Goal: Information Seeking & Learning: Learn about a topic

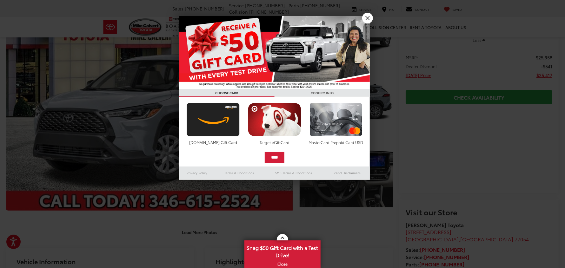
click at [343, 164] on div at bounding box center [282, 134] width 565 height 268
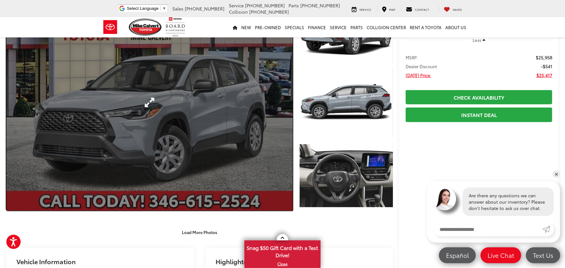
click at [150, 100] on link "Expand Photo 0" at bounding box center [149, 102] width 287 height 217
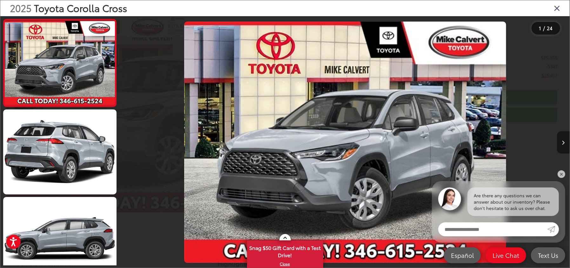
click at [565, 139] on button "Next image" at bounding box center [563, 143] width 13 height 22
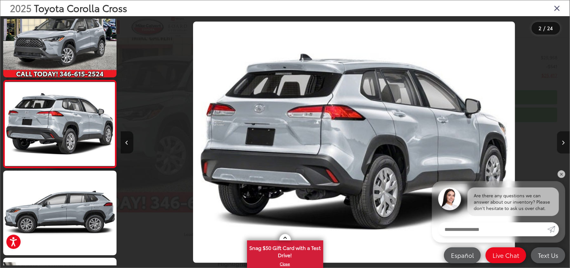
scroll to position [0, 449]
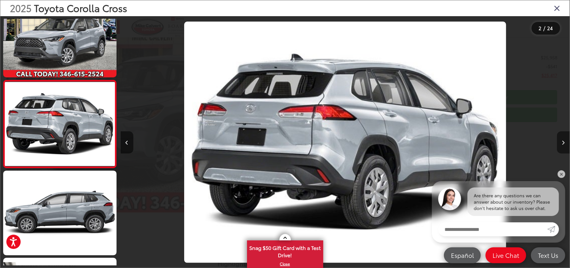
click at [563, 139] on button "Next image" at bounding box center [563, 143] width 13 height 22
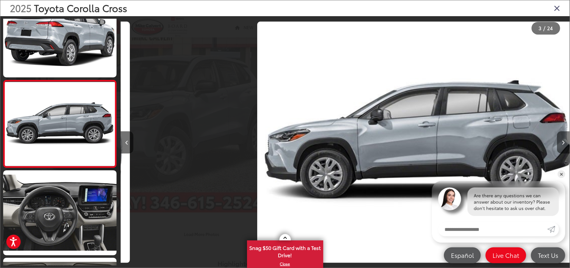
scroll to position [0, 899]
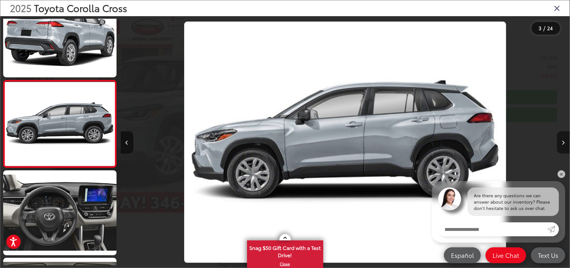
click at [563, 139] on button "Next image" at bounding box center [563, 143] width 13 height 22
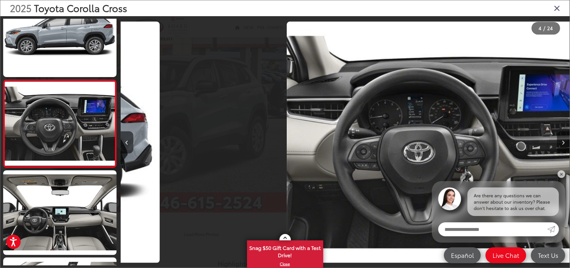
scroll to position [0, 1348]
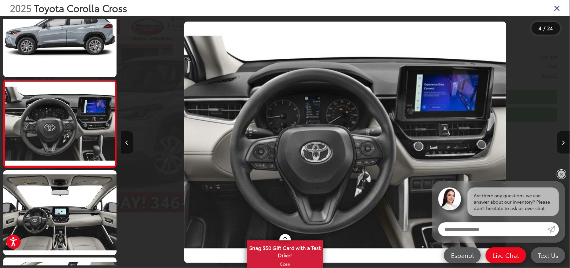
click at [561, 175] on link "✕" at bounding box center [562, 175] width 8 height 8
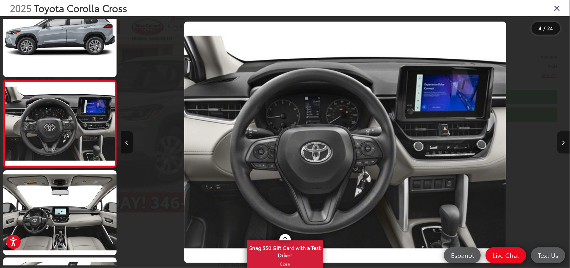
click at [565, 144] on icon "Next image" at bounding box center [563, 143] width 3 height 4
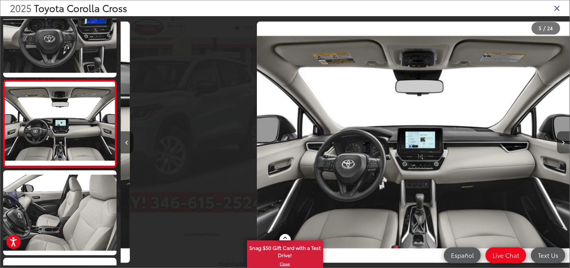
scroll to position [0, 1797]
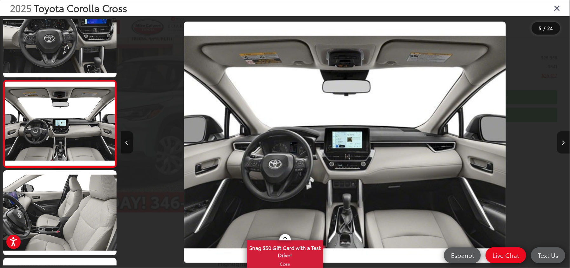
click at [565, 144] on icon "Next image" at bounding box center [563, 143] width 3 height 4
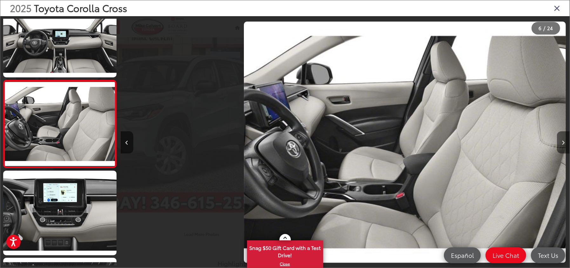
scroll to position [0, 2247]
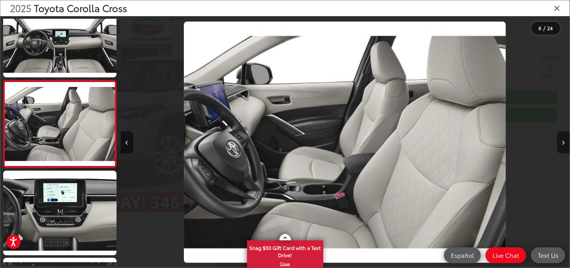
click at [565, 144] on icon "Next image" at bounding box center [563, 143] width 3 height 4
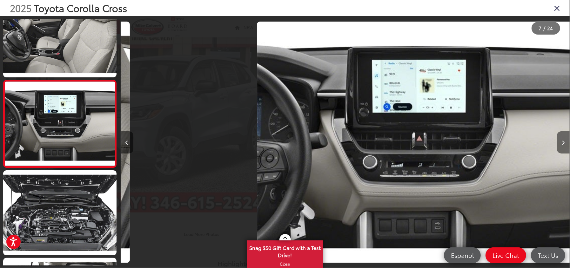
scroll to position [0, 2697]
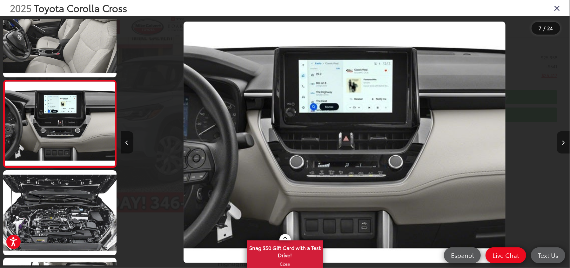
click at [565, 144] on icon "Next image" at bounding box center [563, 143] width 3 height 4
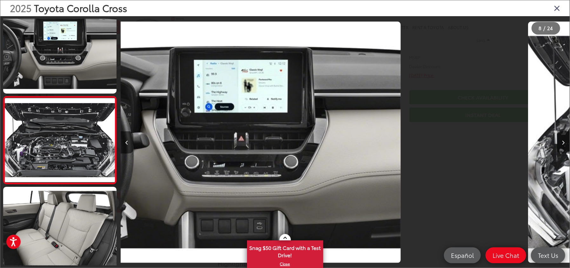
scroll to position [552, 0]
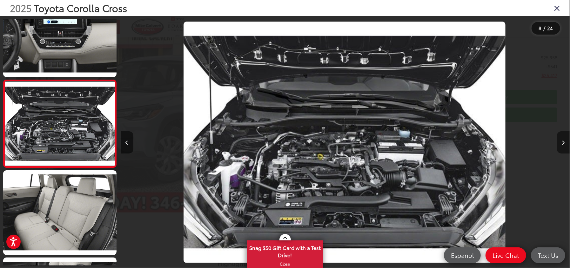
click at [565, 144] on icon "Next image" at bounding box center [563, 143] width 3 height 4
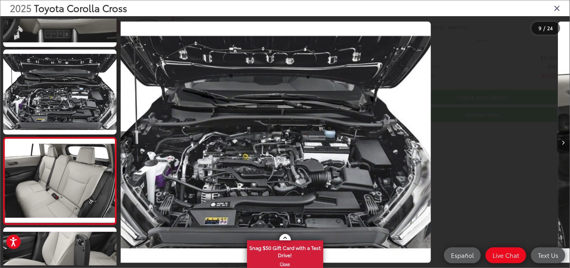
scroll to position [0, 0]
